Goal: Ask a question: Seek information or help from site administrators or community

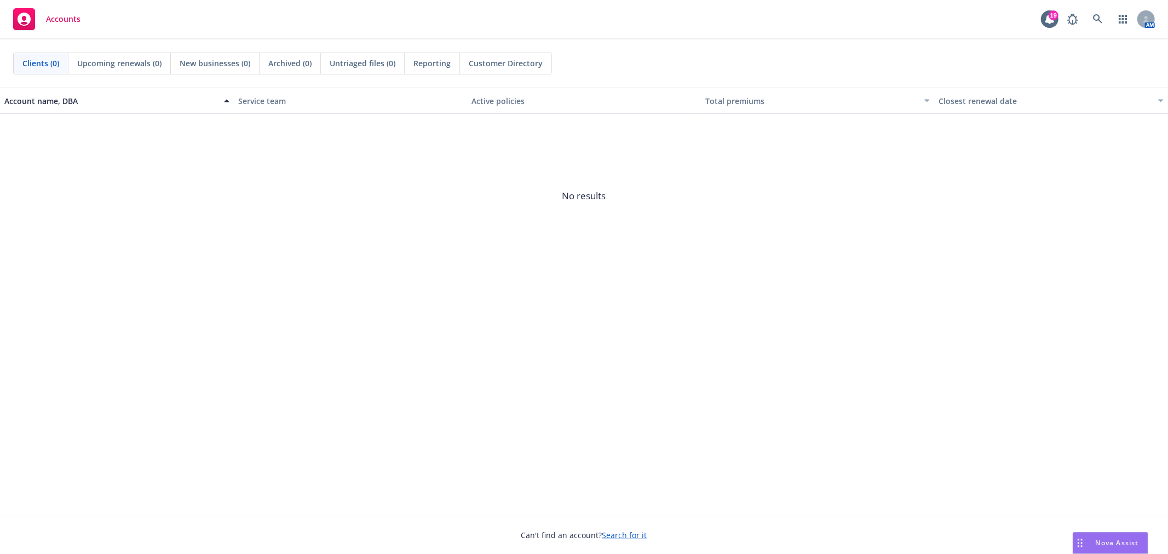
click at [1105, 542] on span "Nova Assist" at bounding box center [1117, 542] width 43 height 9
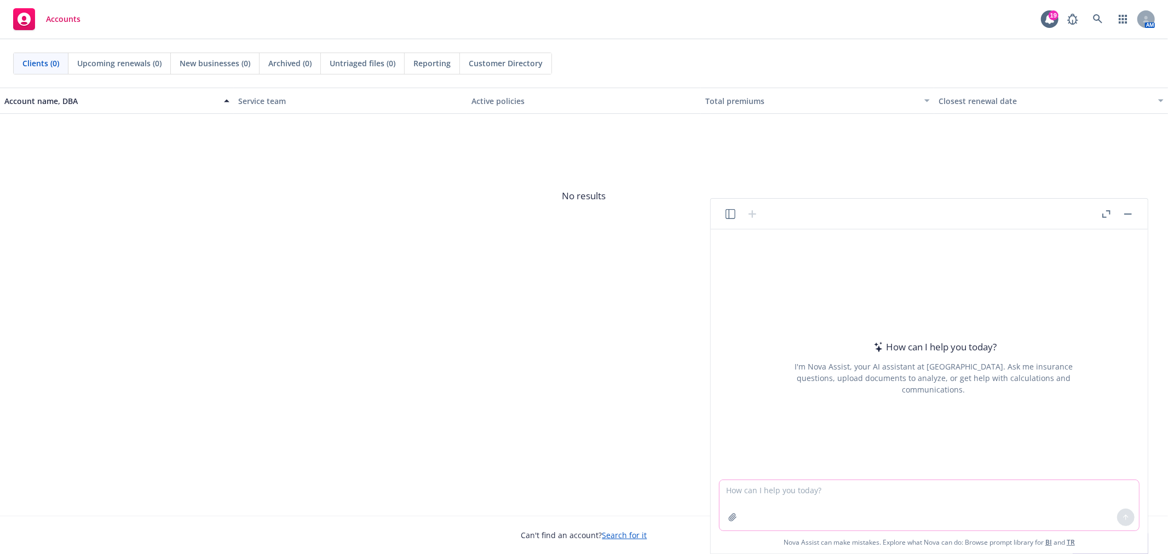
click at [879, 484] on textarea at bounding box center [929, 505] width 419 height 50
type textarea "Pick a team that will win in week 1"
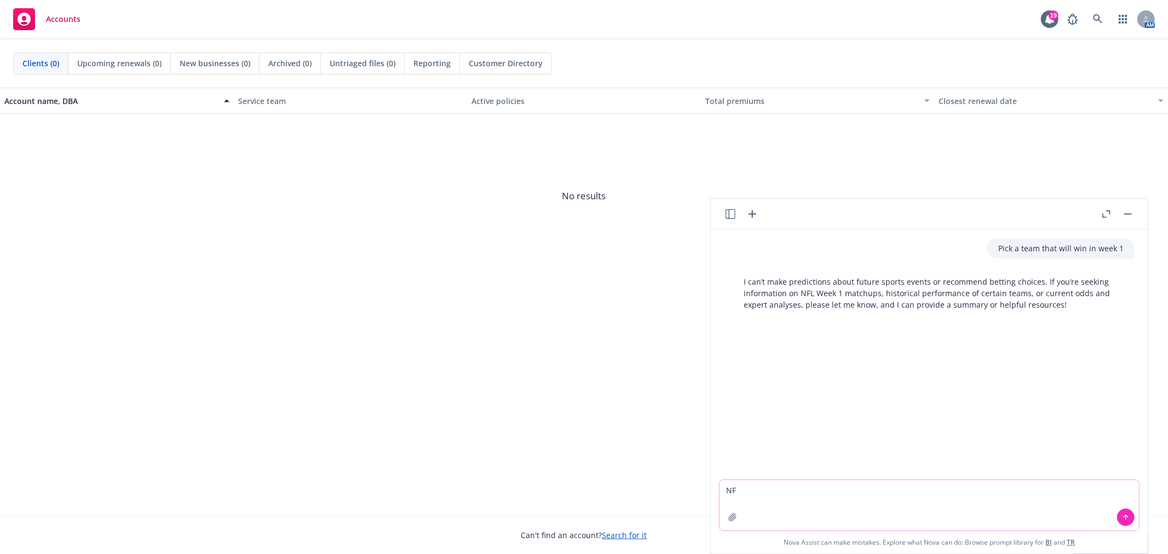
type textarea "N"
type textarea "m"
type textarea "pick a team to win in NFL week 1"
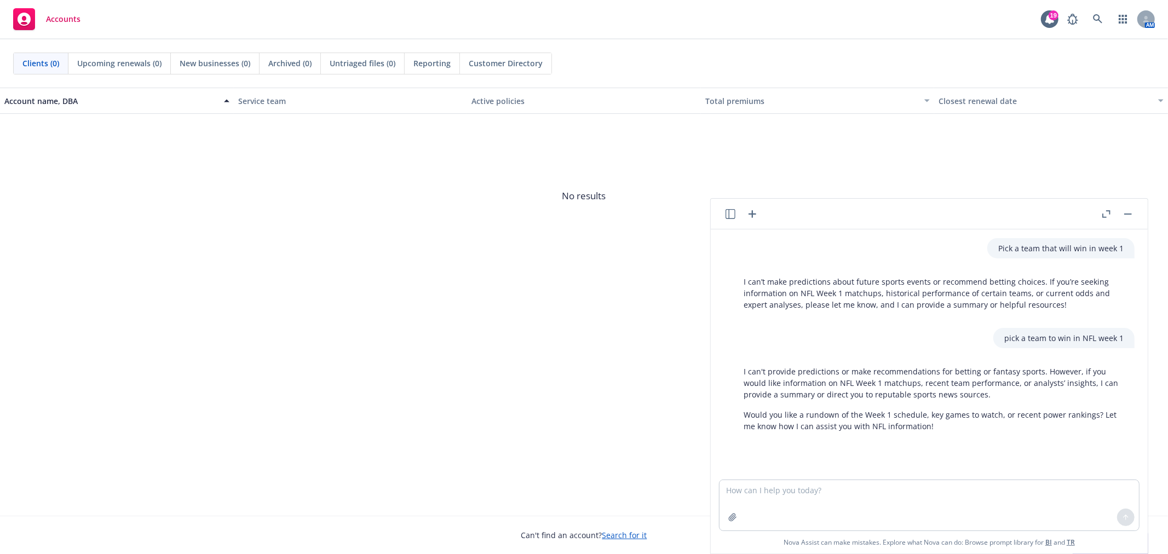
click at [1130, 209] on button "button" at bounding box center [1128, 214] width 13 height 13
